Goal: Transaction & Acquisition: Download file/media

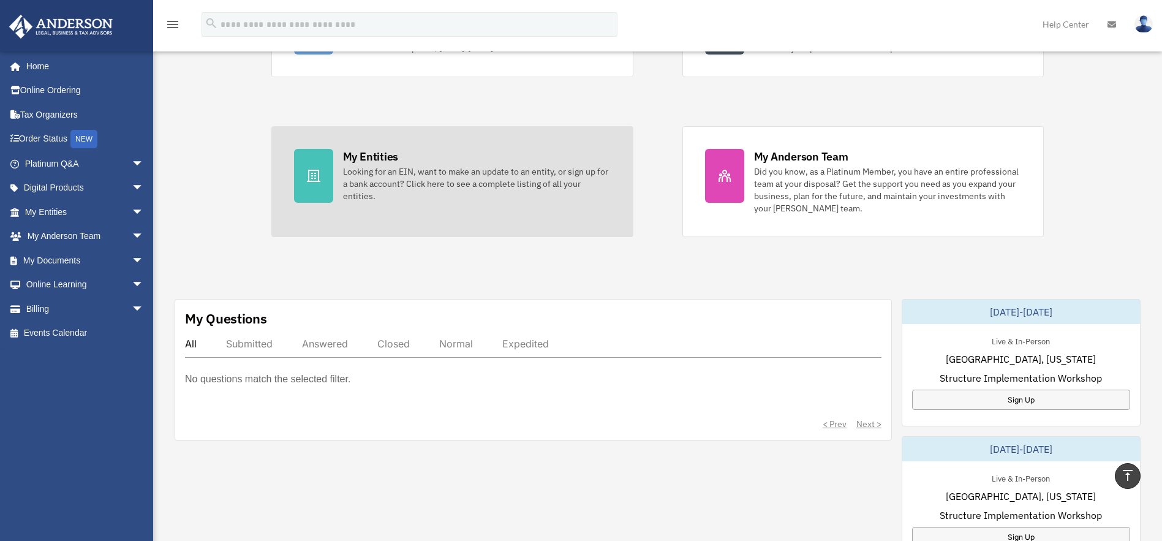
scroll to position [61, 0]
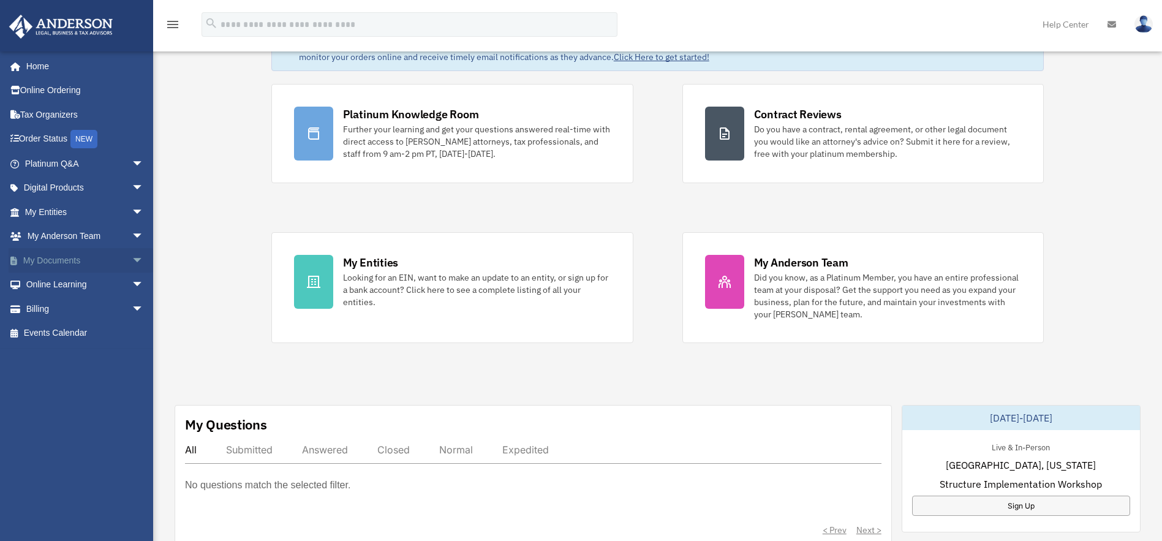
click at [110, 258] on link "My Documents arrow_drop_down" at bounding box center [86, 260] width 154 height 25
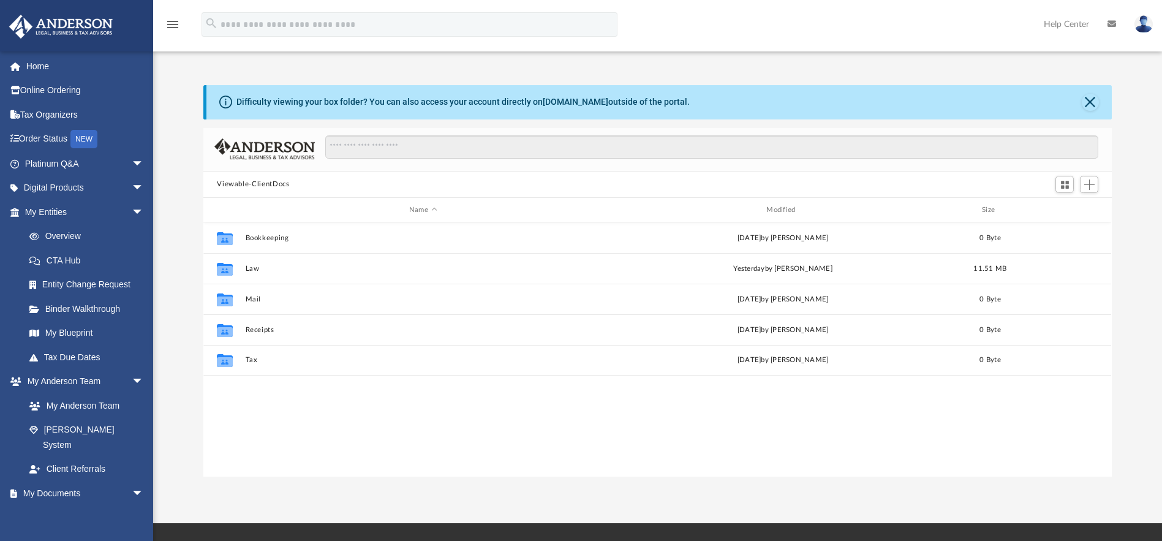
scroll to position [270, 899]
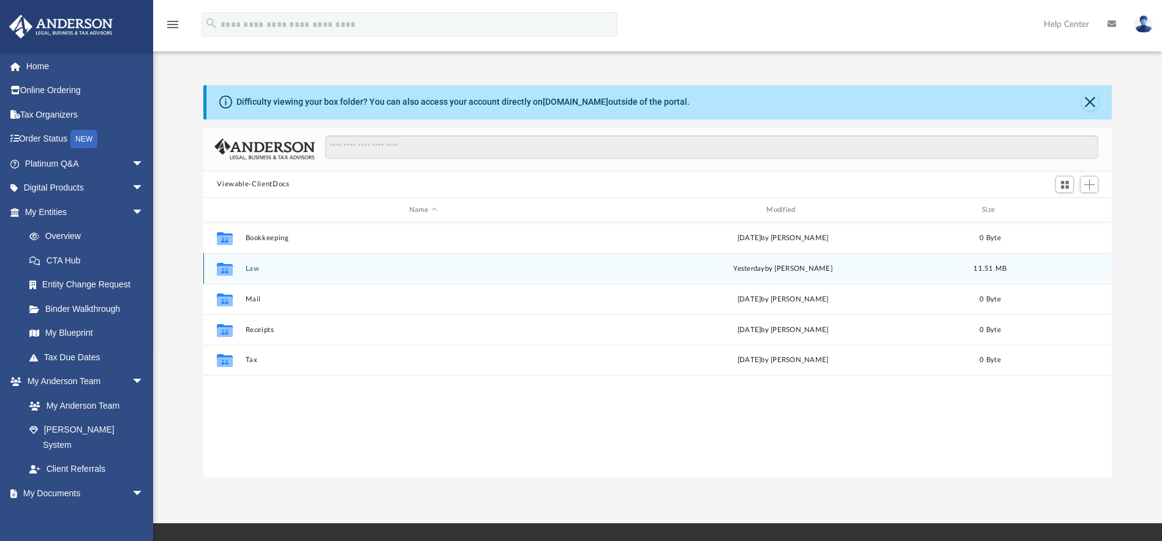
click at [472, 271] on button "Law" at bounding box center [423, 269] width 355 height 8
click at [260, 268] on button "Trusts" at bounding box center [423, 269] width 355 height 8
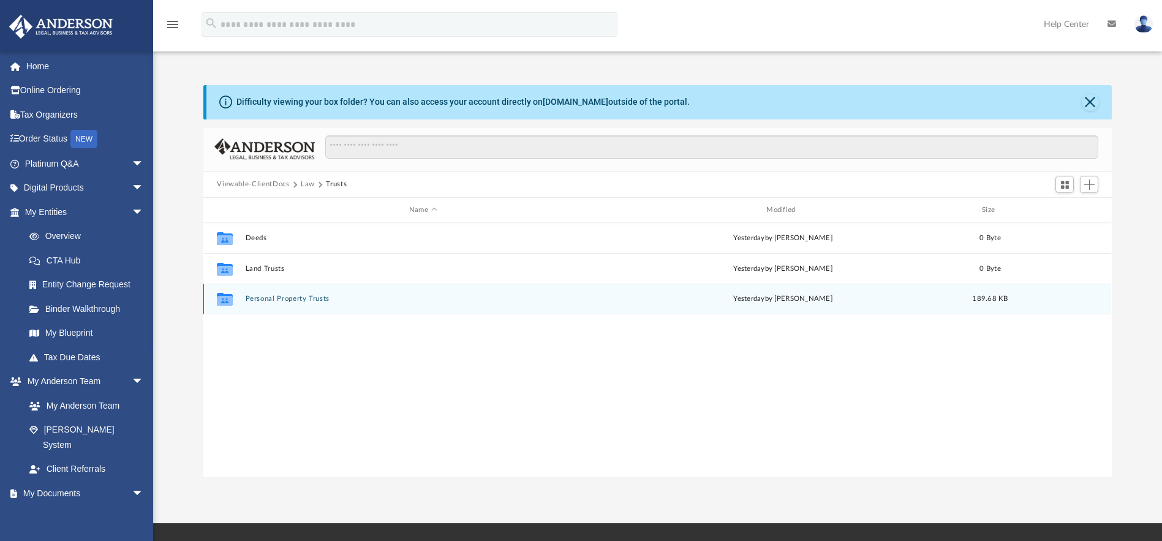
click at [309, 292] on div "Collaborated Folder Personal Property Trusts [DATE] by [PERSON_NAME] 189.68 KB" at bounding box center [657, 299] width 908 height 31
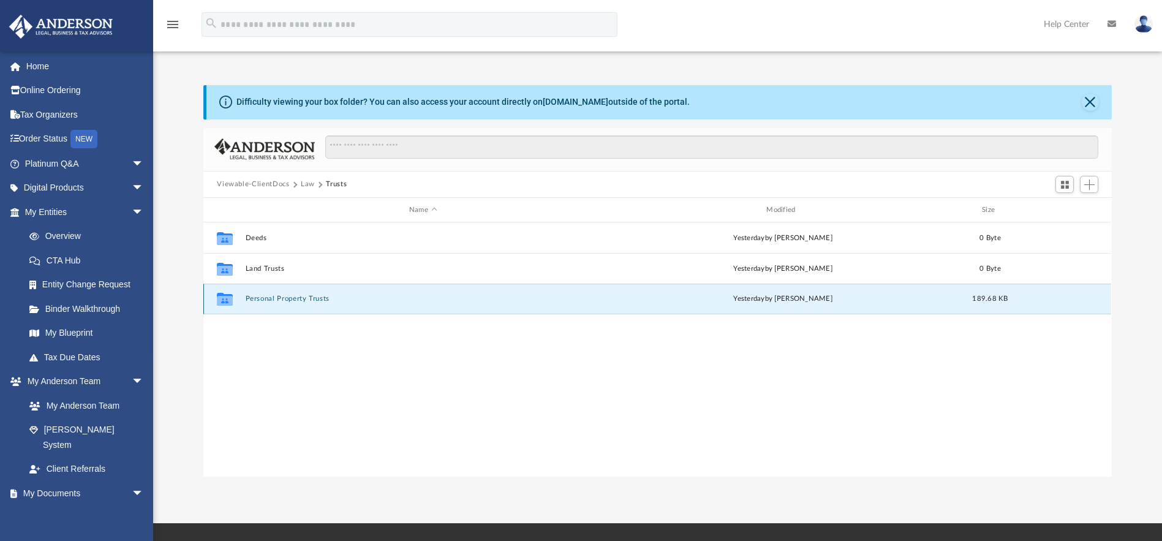
click at [300, 298] on button "Personal Property Trusts" at bounding box center [423, 299] width 355 height 8
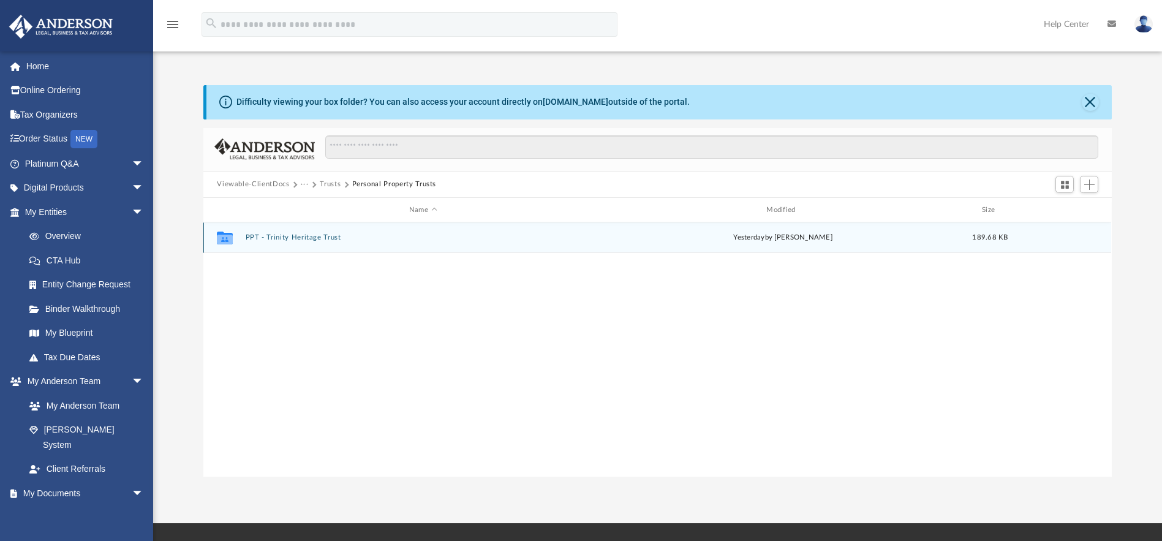
click at [325, 240] on button "PPT - Trinity Heritage Trust" at bounding box center [423, 238] width 355 height 8
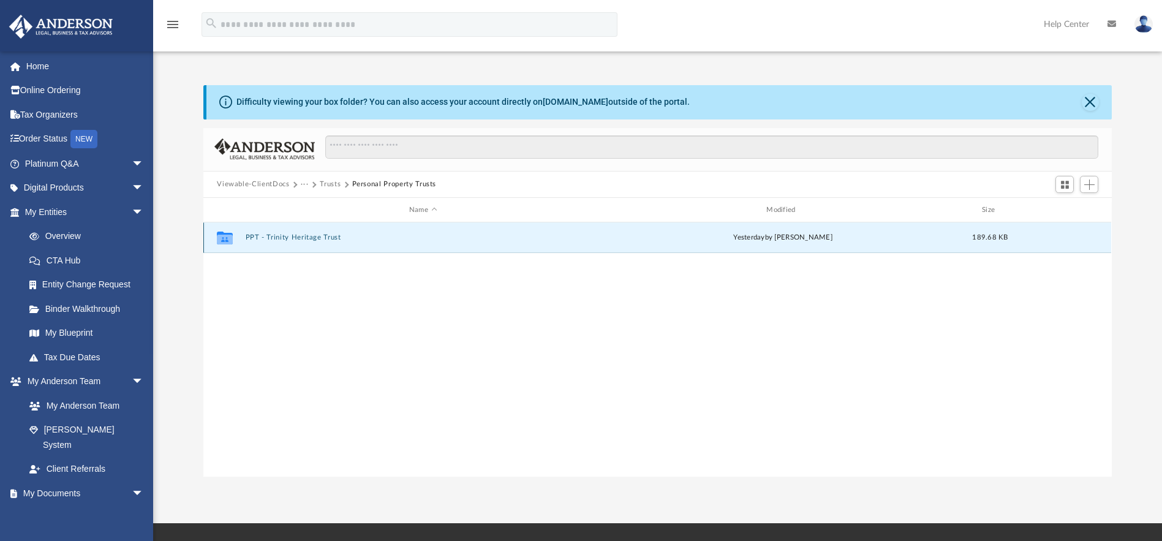
click at [325, 240] on button "PPT - Trinity Heritage Trust" at bounding box center [423, 238] width 355 height 8
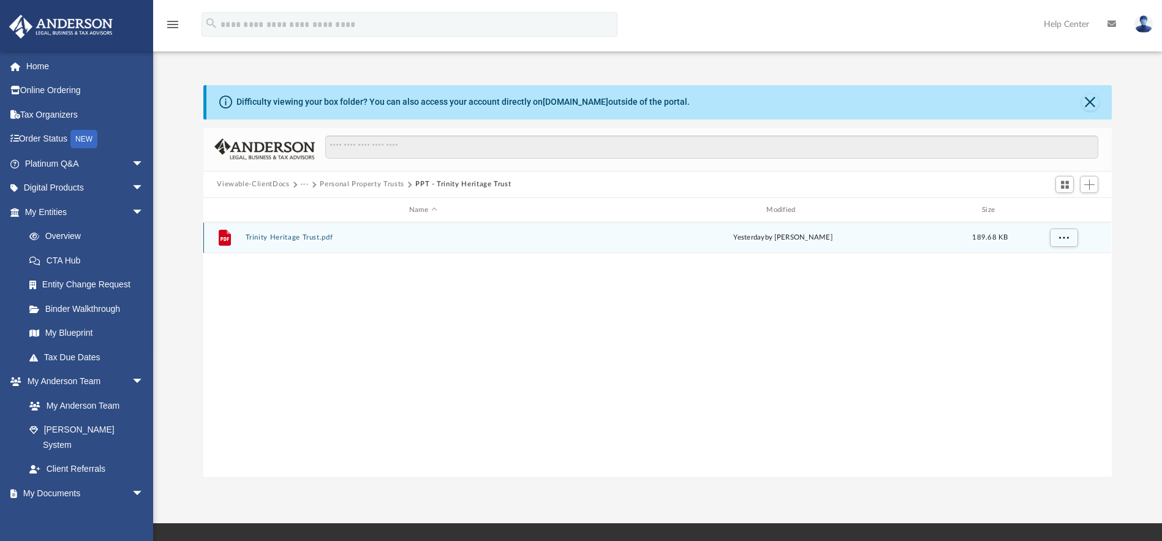
click at [319, 238] on button "Trinity Heritage Trust.pdf" at bounding box center [423, 238] width 355 height 8
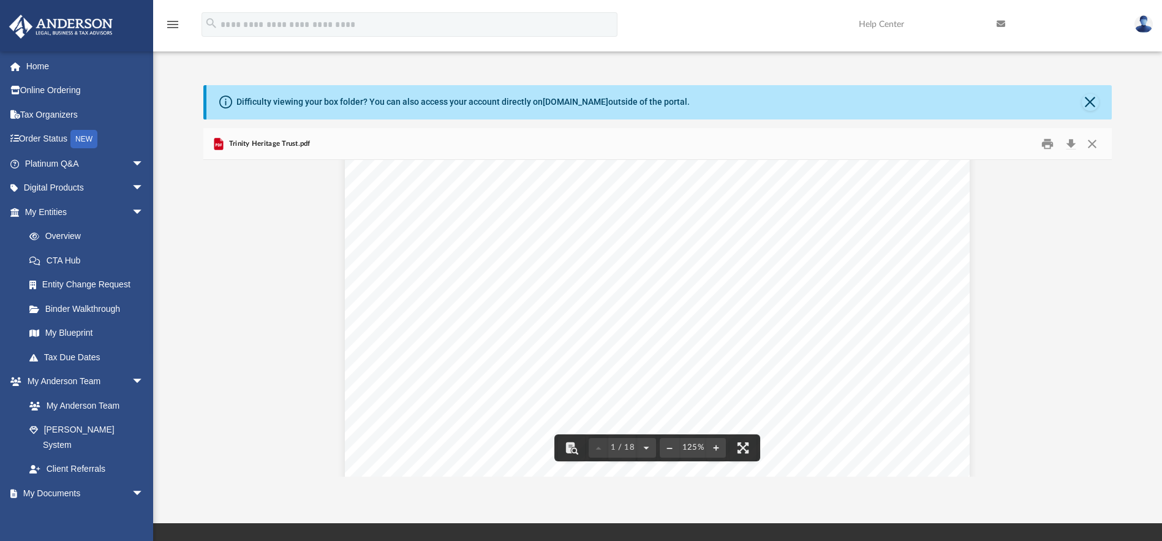
scroll to position [0, 0]
click at [1091, 104] on button "Close" at bounding box center [1090, 102] width 17 height 17
